Goal: Information Seeking & Learning: Learn about a topic

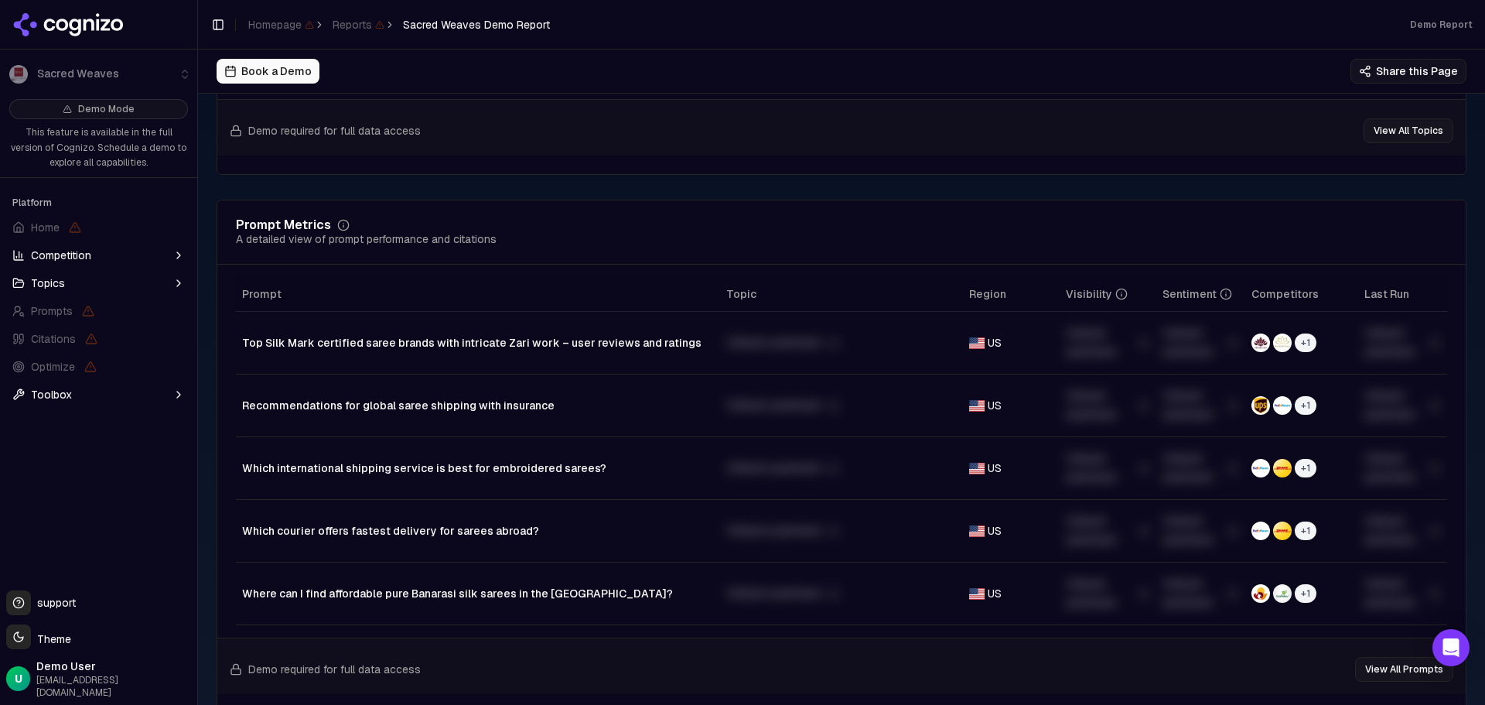
scroll to position [1160, 0]
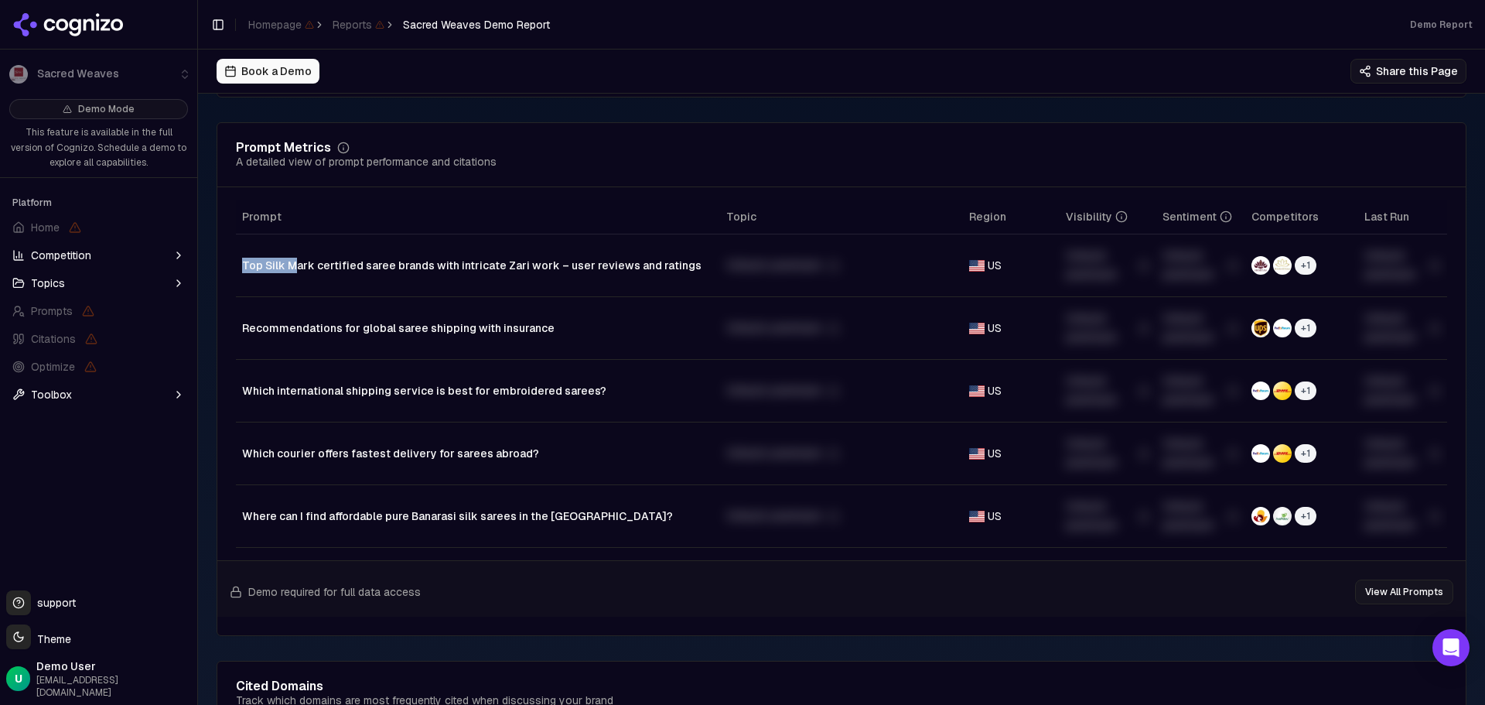
drag, startPoint x: 241, startPoint y: 282, endPoint x: 330, endPoint y: 282, distance: 89.0
click at [330, 282] on td "Top Silk Mark certified saree brands with intricate Zari work – user reviews an…" at bounding box center [478, 265] width 484 height 63
drag, startPoint x: 417, startPoint y: 282, endPoint x: 675, endPoint y: 281, distance: 258.4
click at [675, 273] on div "Top Silk Mark certified saree brands with intricate Zari work – user reviews an…" at bounding box center [478, 265] width 472 height 15
click at [680, 273] on div "Top Silk Mark certified saree brands with intricate Zari work – user reviews an…" at bounding box center [478, 265] width 472 height 15
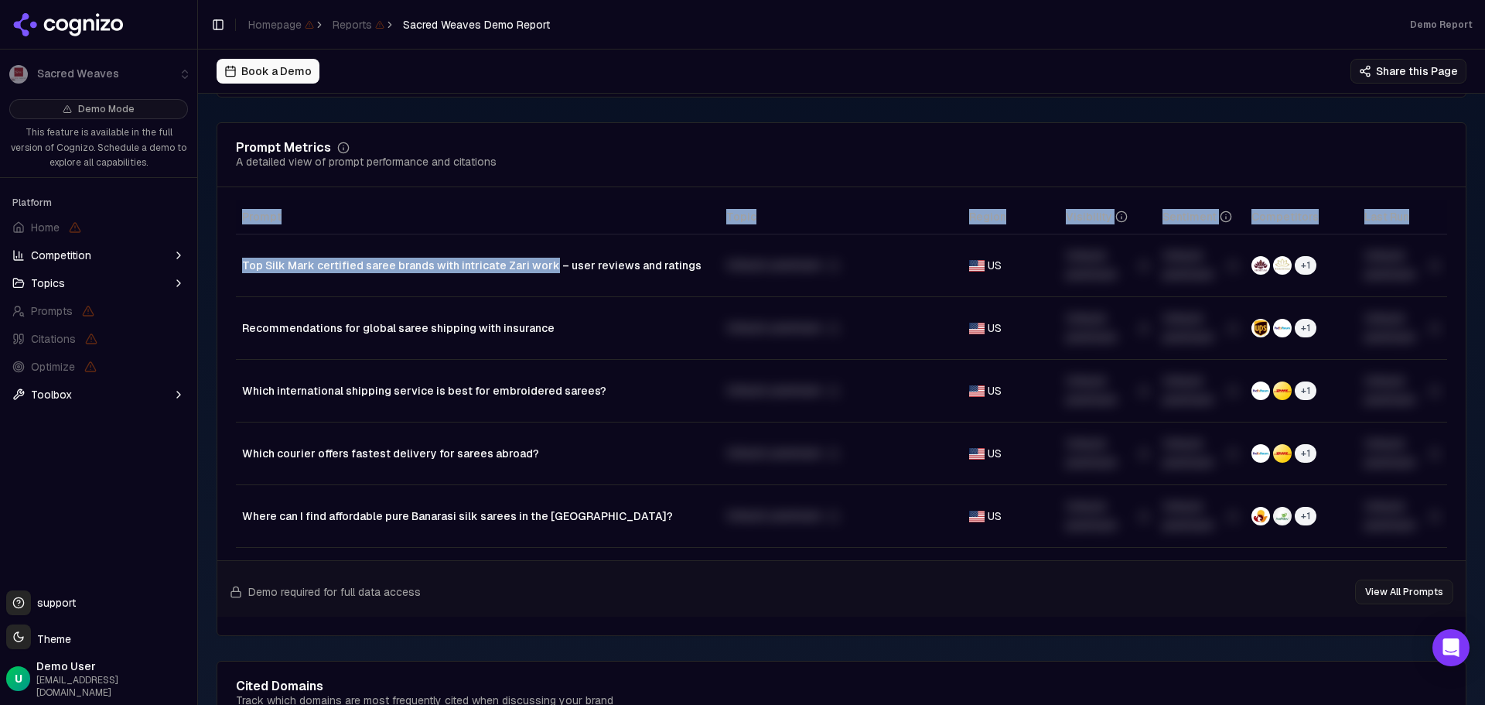
drag, startPoint x: 543, startPoint y: 283, endPoint x: 233, endPoint y: 283, distance: 310.2
click at [233, 283] on div "Prompt Topic Region Visibility Sentiment Competitors Last Run Top Silk Mark cer…" at bounding box center [841, 374] width 1249 height 348
click at [236, 281] on td "Top Silk Mark certified saree brands with intricate Zari work – user reviews an…" at bounding box center [478, 265] width 484 height 63
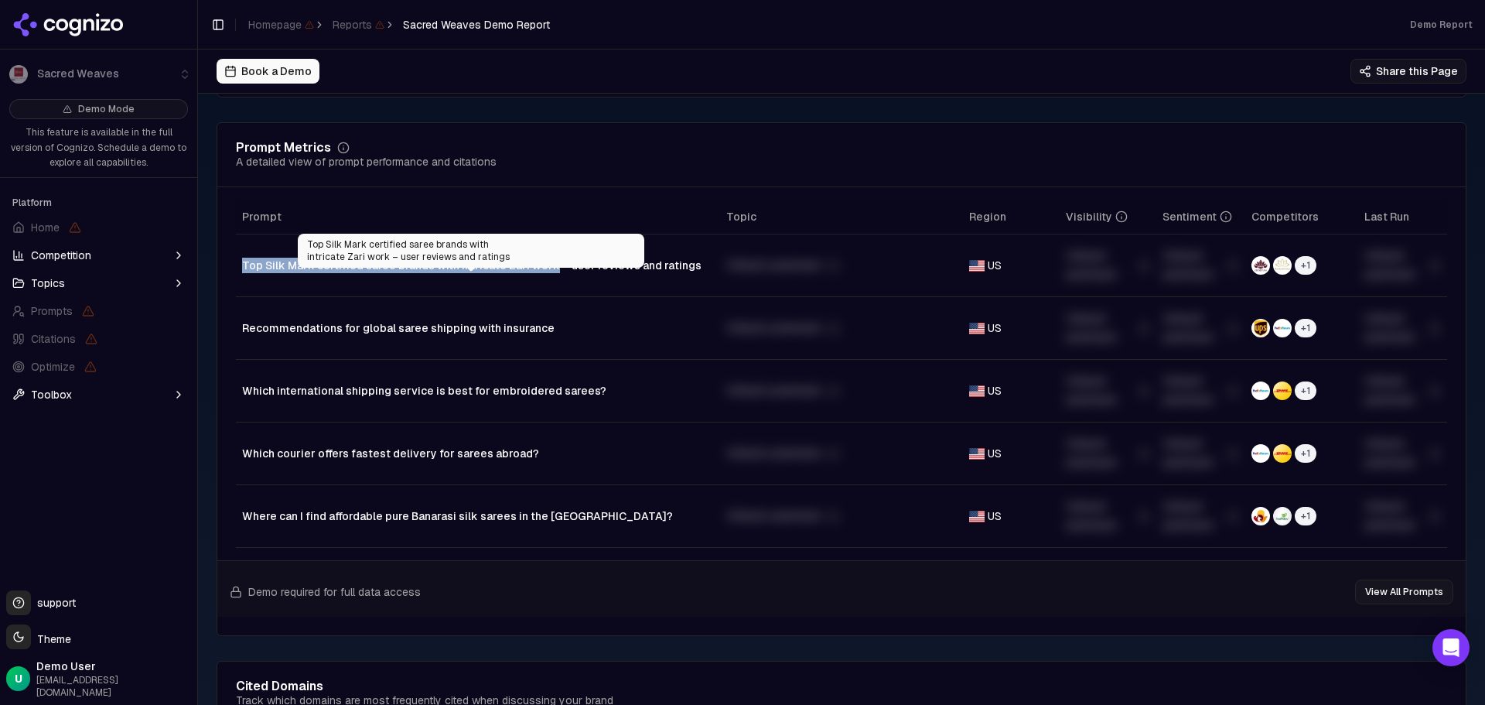
drag, startPoint x: 238, startPoint y: 281, endPoint x: 544, endPoint y: 286, distance: 305.6
click at [544, 286] on td "Top Silk Mark certified saree brands with intricate Zari work – user reviews an…" at bounding box center [478, 265] width 484 height 63
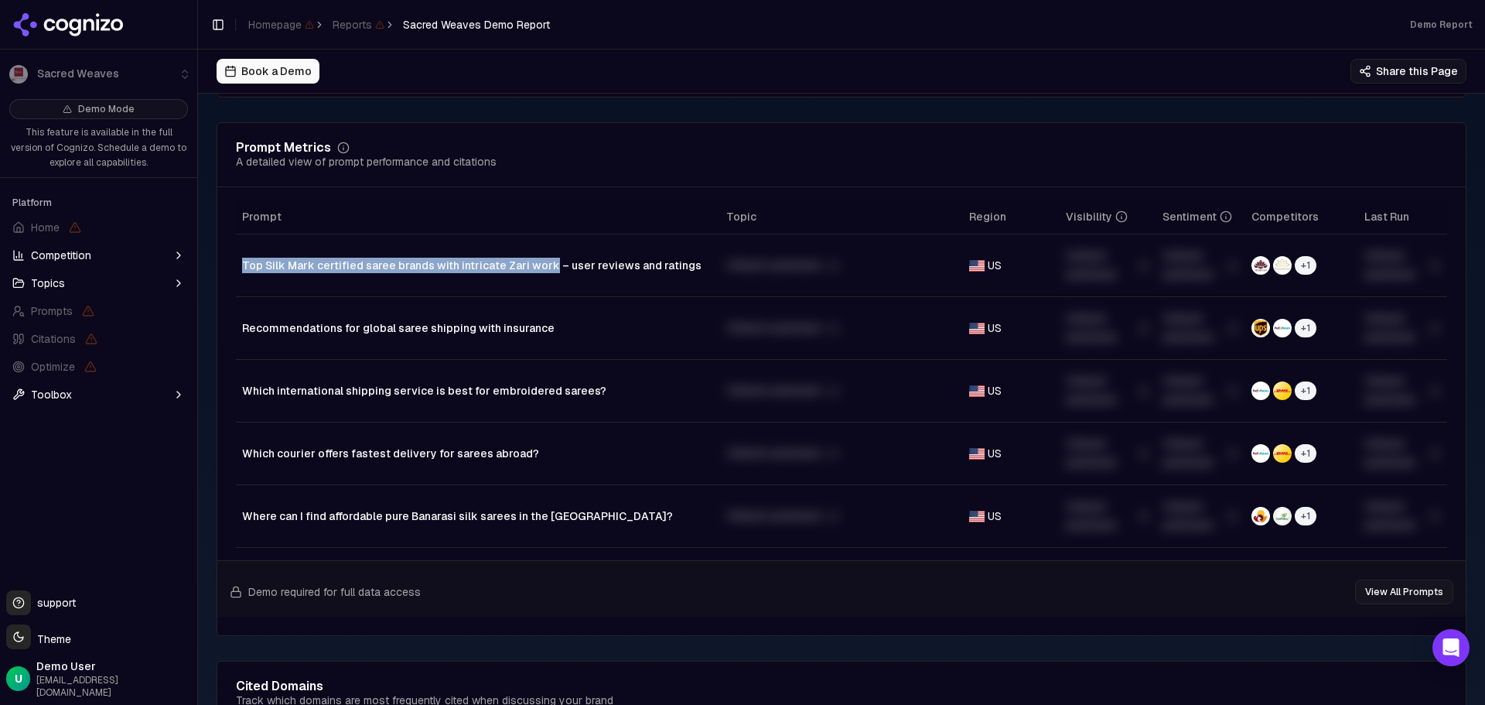
copy div "Top Silk Mark certified saree brands with intricate Zari work"
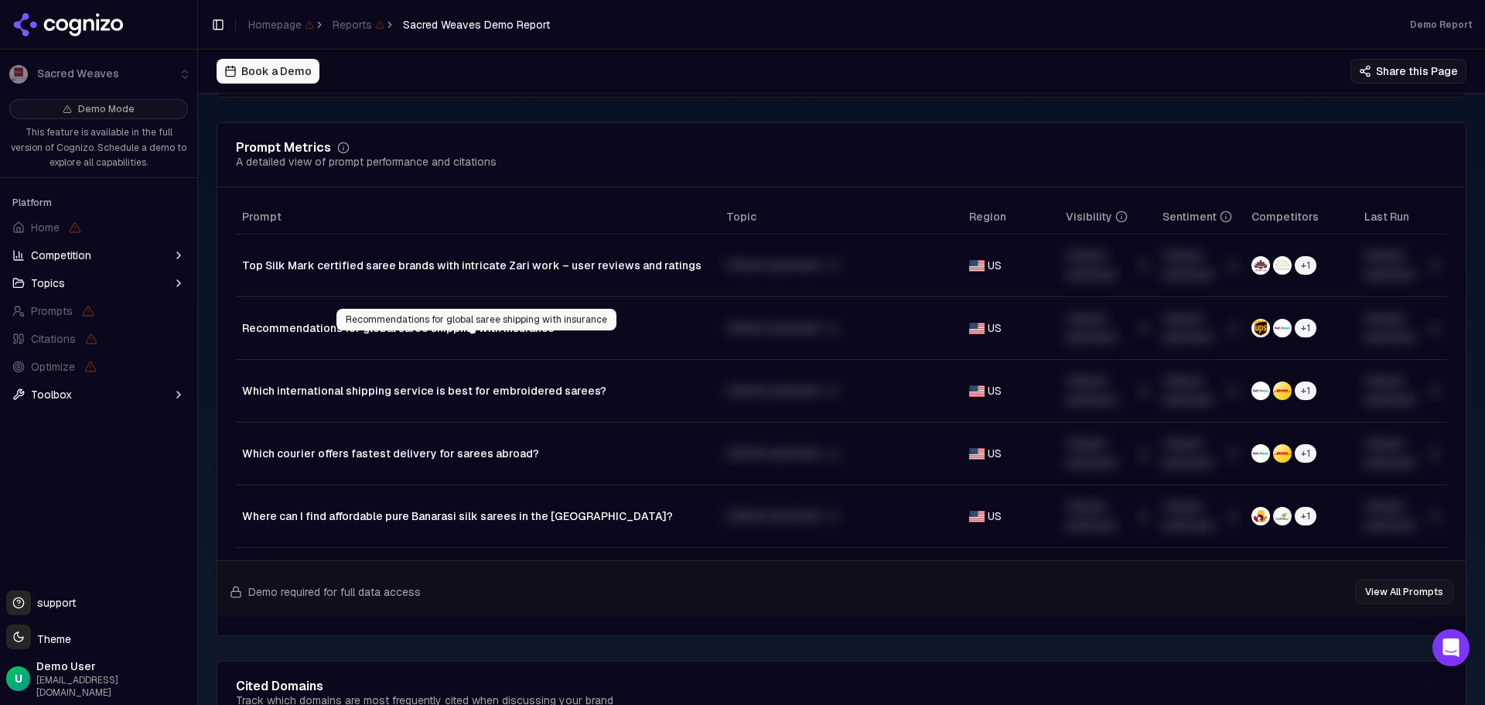
click at [252, 336] on div "Recommendations for global saree shipping with insurance" at bounding box center [478, 327] width 472 height 15
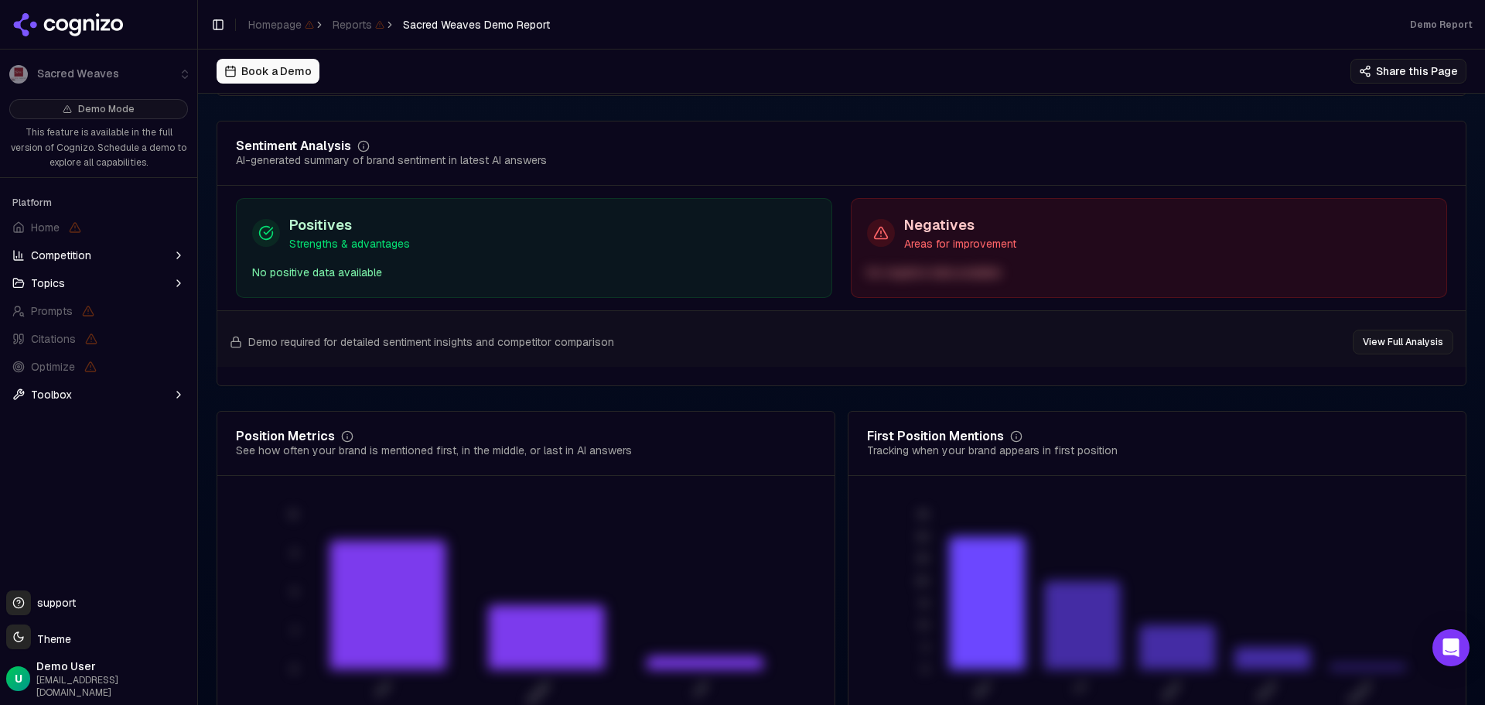
scroll to position [3009, 0]
